Goal: Task Accomplishment & Management: Complete application form

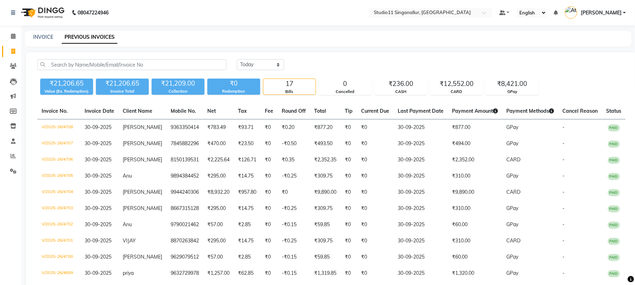
click at [270, 65] on select "[DATE] [DATE] Custom Range" at bounding box center [260, 64] width 47 height 11
select select "today"
click at [237, 59] on select "Today Yesterday Custom Range" at bounding box center [260, 64] width 47 height 11
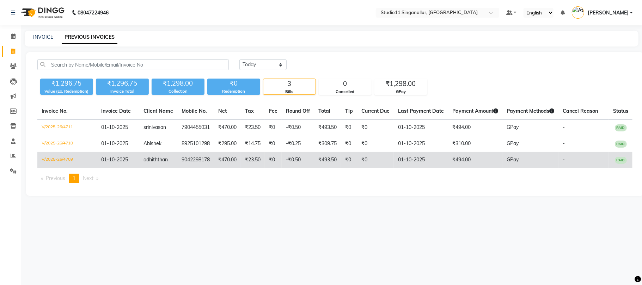
click at [172, 159] on td "adhiththan" at bounding box center [158, 160] width 38 height 16
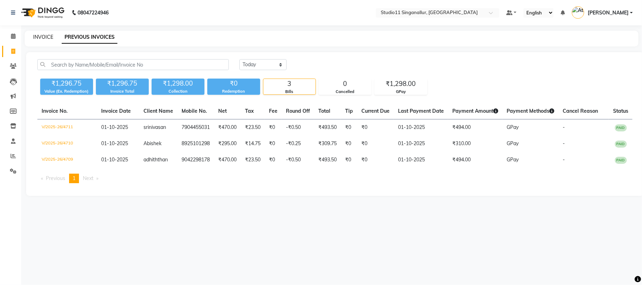
click at [40, 34] on link "INVOICE" at bounding box center [43, 37] width 20 height 6
select select "service"
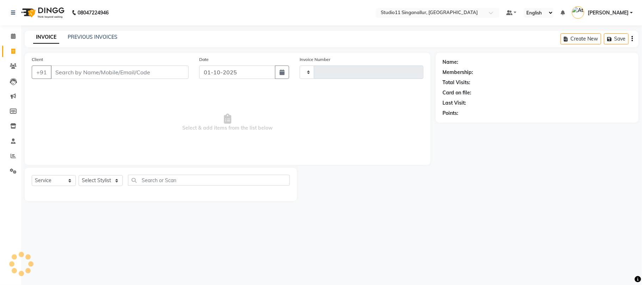
type input "4712"
select select "6616"
click at [119, 183] on select "Select Stylist" at bounding box center [101, 180] width 44 height 11
select select "77943"
click at [79, 175] on select "Select Stylist akbar Athira daniel Divya Haritha kowsalya krithika narmatha pan…" at bounding box center [101, 180] width 44 height 11
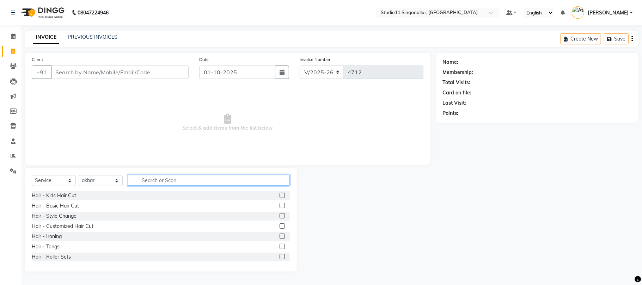
click at [200, 181] on input "text" at bounding box center [209, 180] width 162 height 11
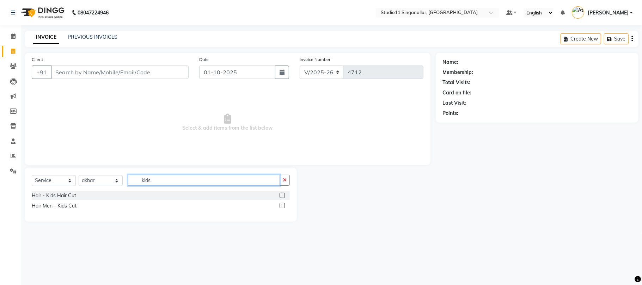
type input "kids"
click at [281, 195] on label at bounding box center [282, 195] width 5 height 5
click at [281, 195] on input "checkbox" at bounding box center [282, 196] width 5 height 5
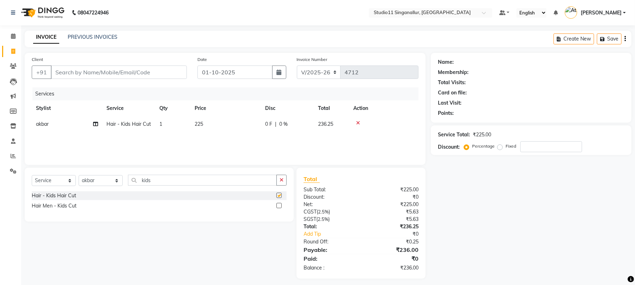
checkbox input "false"
click at [145, 71] on input "Client" at bounding box center [119, 72] width 136 height 13
click at [277, 205] on label at bounding box center [279, 205] width 5 height 5
click at [277, 205] on input "checkbox" at bounding box center [279, 206] width 5 height 5
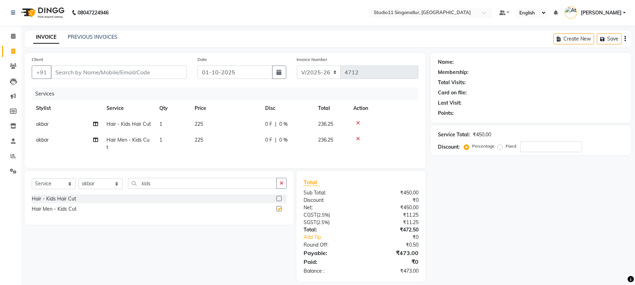
checkbox input "false"
click at [145, 73] on input "Client" at bounding box center [119, 72] width 136 height 13
type input "7"
type input "0"
type input "7339576900"
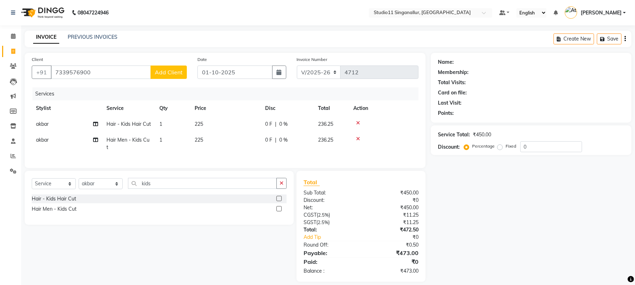
click at [164, 78] on button "Add Client" at bounding box center [169, 72] width 36 height 13
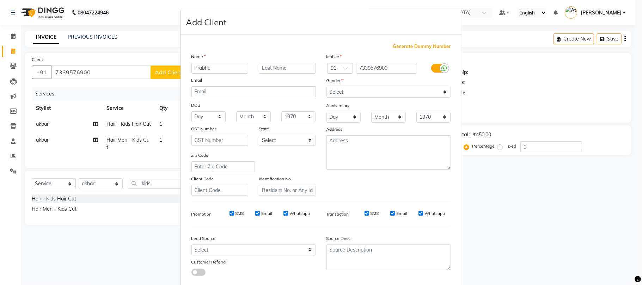
type input "Prabhu"
click at [332, 91] on select "Select Male Female Other Prefer Not To Say" at bounding box center [389, 92] width 125 height 11
select select "male"
click at [327, 87] on select "Select Male Female Other Prefer Not To Say" at bounding box center [389, 92] width 125 height 11
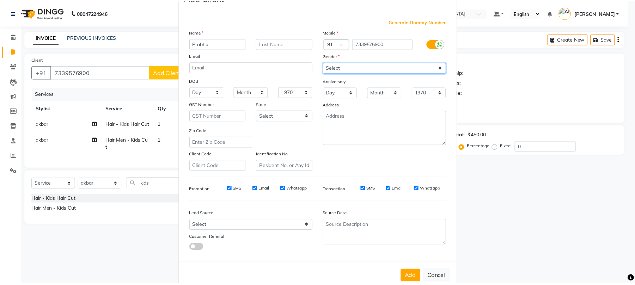
scroll to position [38, 0]
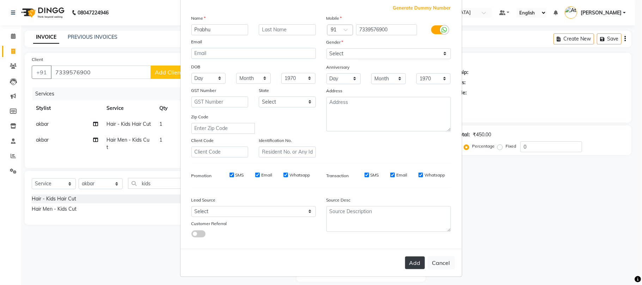
click at [405, 261] on button "Add" at bounding box center [415, 263] width 20 height 13
select select
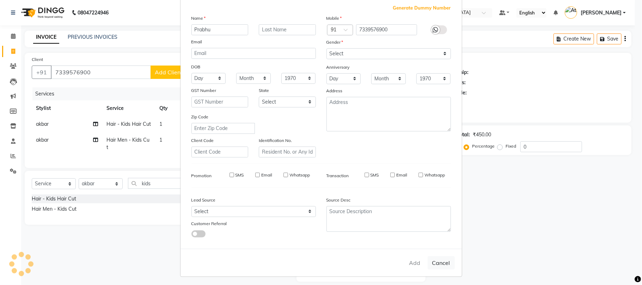
select select
checkbox input "false"
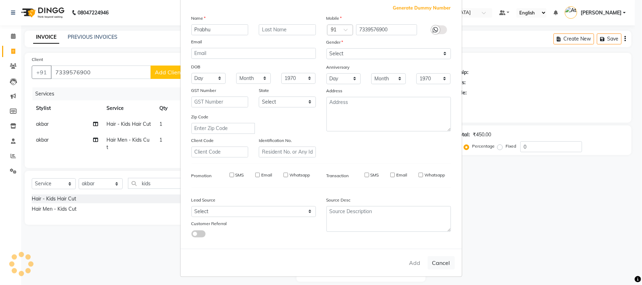
checkbox input "false"
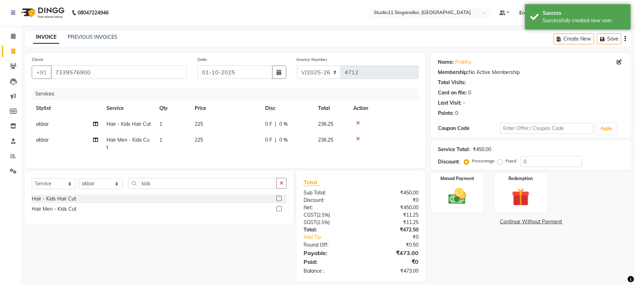
click at [358, 135] on td at bounding box center [383, 143] width 69 height 23
click at [357, 138] on icon at bounding box center [358, 139] width 4 height 5
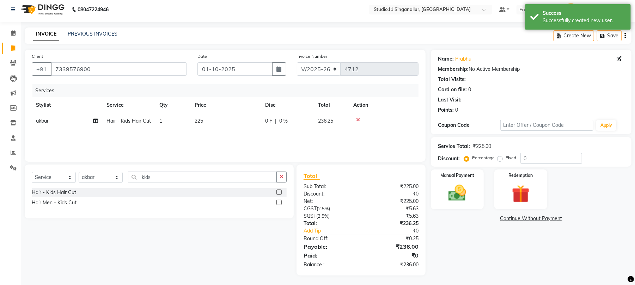
scroll to position [4, 0]
click at [460, 199] on img at bounding box center [457, 193] width 30 height 22
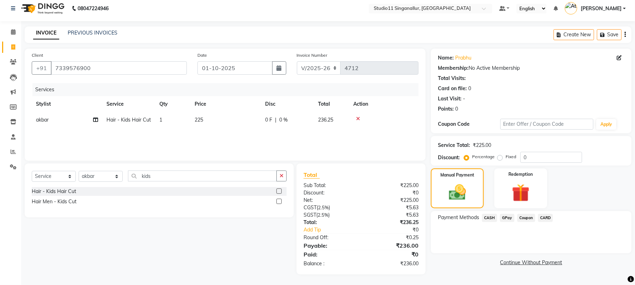
click at [544, 218] on span "CARD" at bounding box center [545, 218] width 15 height 8
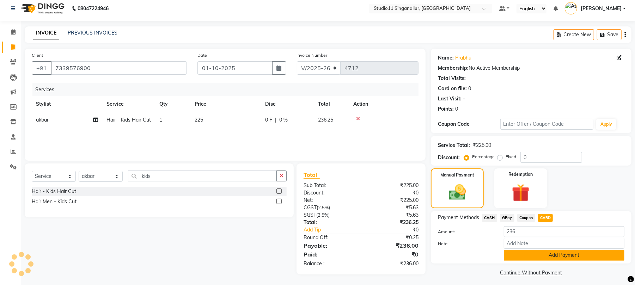
click at [544, 257] on button "Add Payment" at bounding box center [564, 255] width 121 height 11
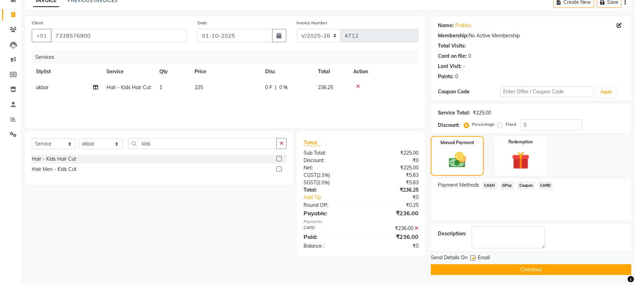
scroll to position [38, 0]
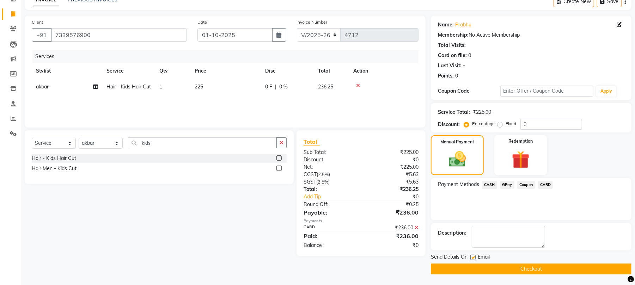
click at [474, 257] on label at bounding box center [473, 257] width 5 height 5
click at [474, 257] on input "checkbox" at bounding box center [473, 258] width 5 height 5
checkbox input "false"
click at [501, 267] on button "Checkout" at bounding box center [531, 269] width 201 height 11
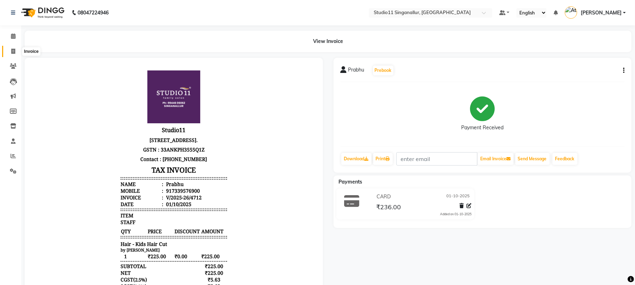
click at [16, 51] on span at bounding box center [13, 52] width 12 height 8
select select "service"
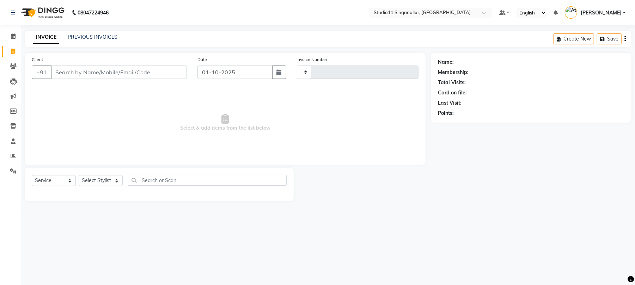
type input "4713"
select select "6616"
click at [79, 37] on link "PREVIOUS INVOICES" at bounding box center [93, 37] width 50 height 6
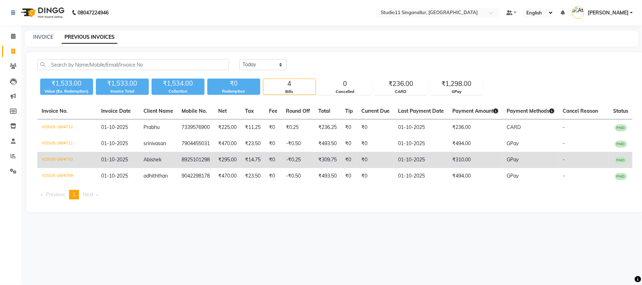
click at [171, 159] on td "Abishek" at bounding box center [158, 160] width 38 height 16
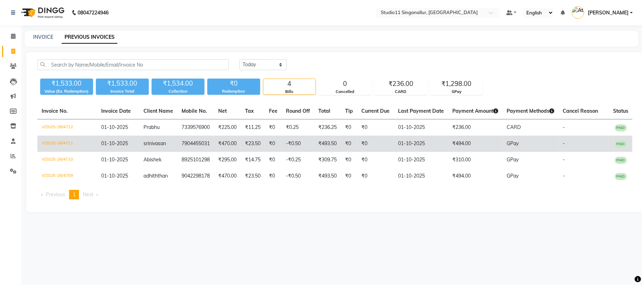
click at [177, 141] on td "7904455031" at bounding box center [195, 144] width 37 height 16
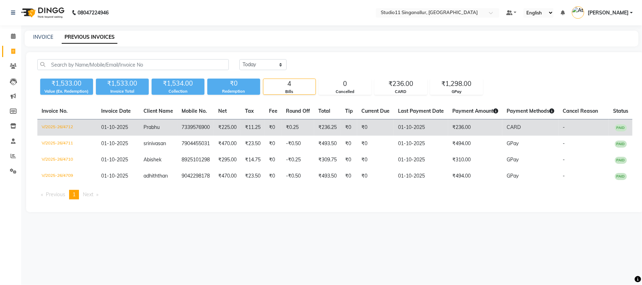
click at [170, 126] on td "Prabhu" at bounding box center [158, 128] width 38 height 17
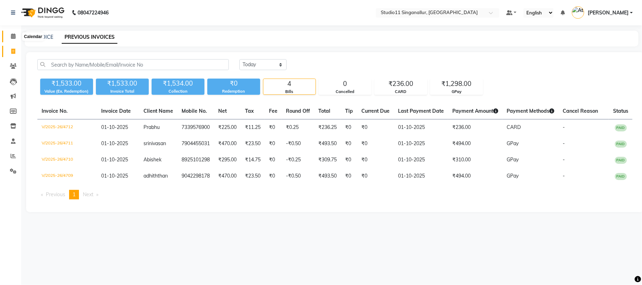
click at [15, 34] on icon at bounding box center [13, 36] width 5 height 5
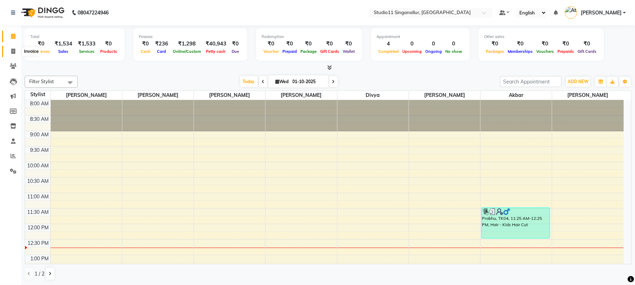
click at [13, 48] on span at bounding box center [13, 52] width 12 height 8
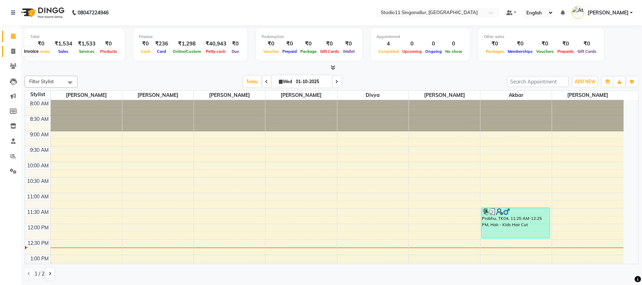
select select "6616"
select select "service"
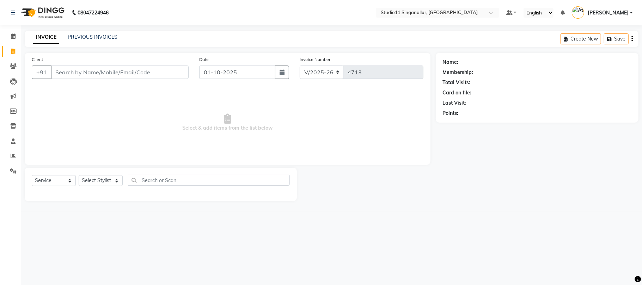
click at [99, 42] on div "INVOICE PREVIOUS INVOICES Create New Save" at bounding box center [332, 39] width 614 height 17
click at [97, 34] on link "PREVIOUS INVOICES" at bounding box center [93, 37] width 50 height 6
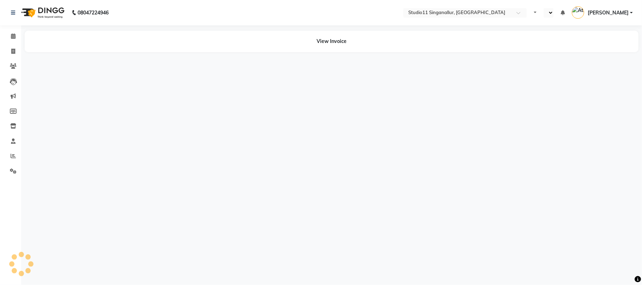
select select "en"
